Goal: Task Accomplishment & Management: Complete application form

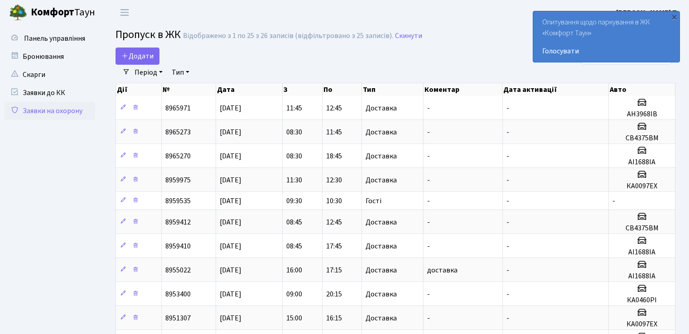
select select "25"
click at [139, 59] on span "Додати" at bounding box center [137, 56] width 32 height 10
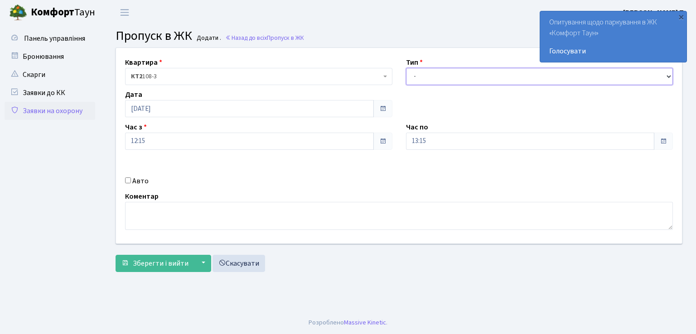
click at [449, 74] on select "- Доставка Таксі Гості Сервіс" at bounding box center [539, 76] width 267 height 17
select select "1"
click at [406, 68] on select "- Доставка Таксі Гості Сервіс" at bounding box center [539, 76] width 267 height 17
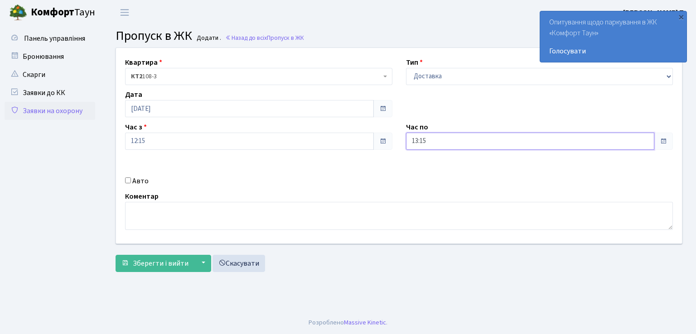
click at [453, 145] on input "13:15" at bounding box center [530, 141] width 249 height 17
click at [431, 167] on icon at bounding box center [431, 172] width 24 height 24
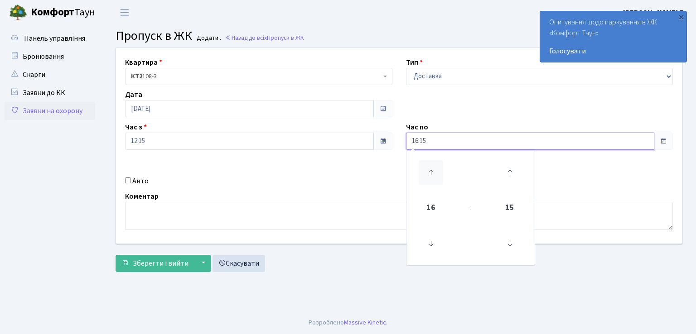
type input "17:15"
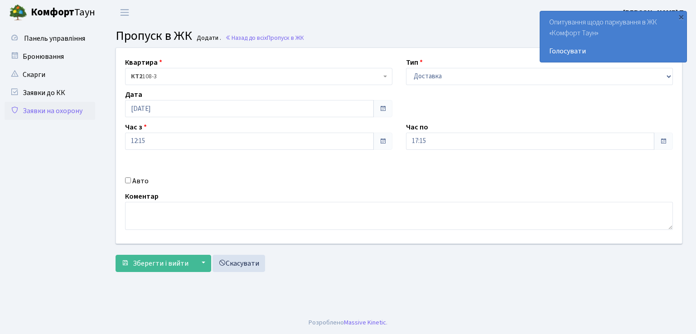
click at [127, 178] on input "Авто" at bounding box center [128, 181] width 6 height 6
checkbox input "true"
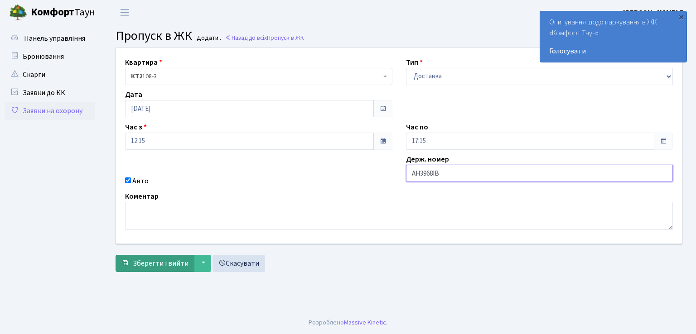
type input "АН3968ІВ"
click at [167, 262] on span "Зберегти і вийти" at bounding box center [161, 264] width 56 height 10
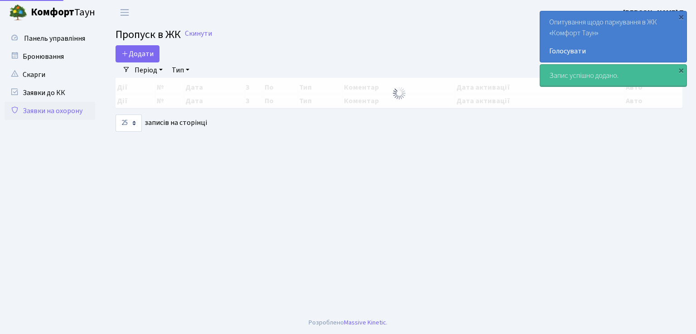
select select "25"
